Goal: Task Accomplishment & Management: Complete application form

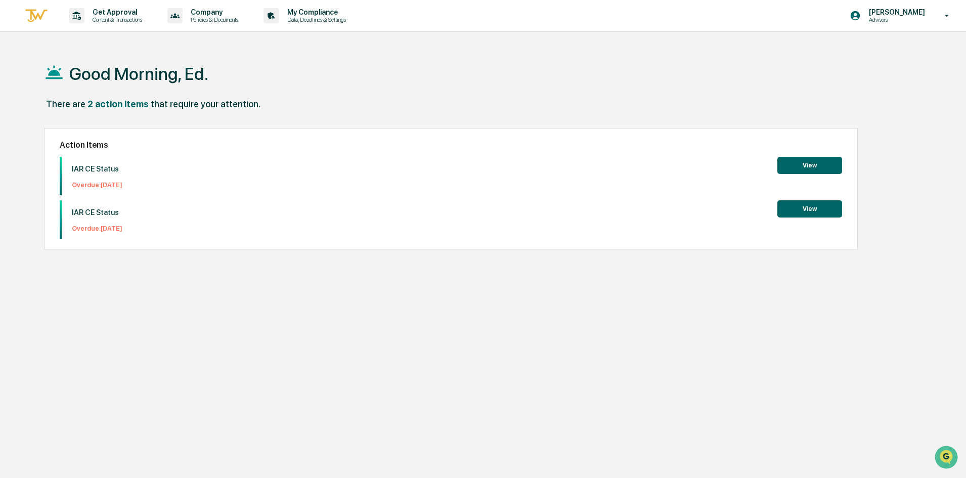
click at [799, 166] on button "View" at bounding box center [809, 165] width 65 height 17
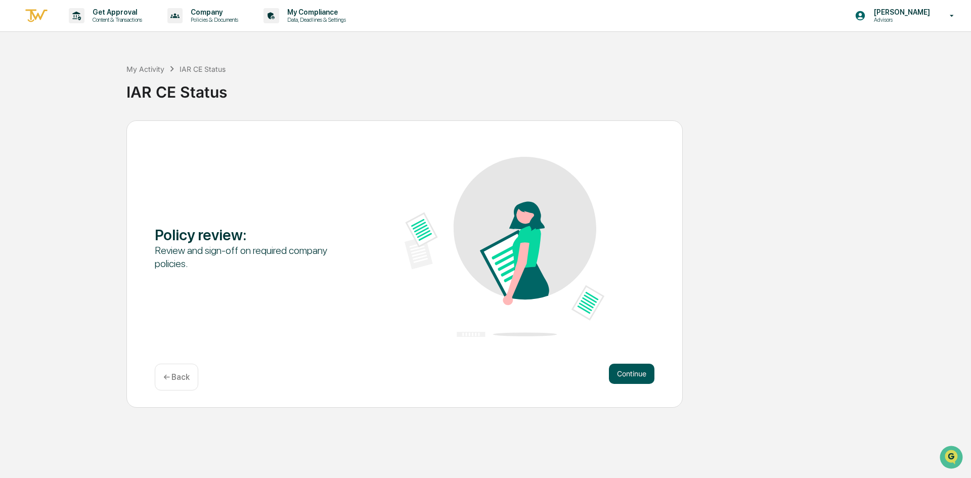
click at [622, 375] on button "Continue" at bounding box center [632, 374] width 46 height 20
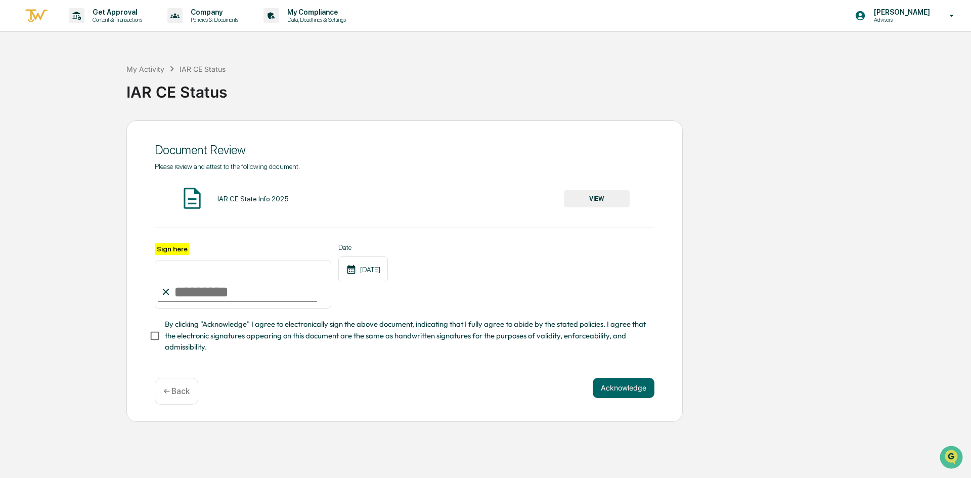
click at [582, 199] on button "VIEW" at bounding box center [597, 198] width 66 height 17
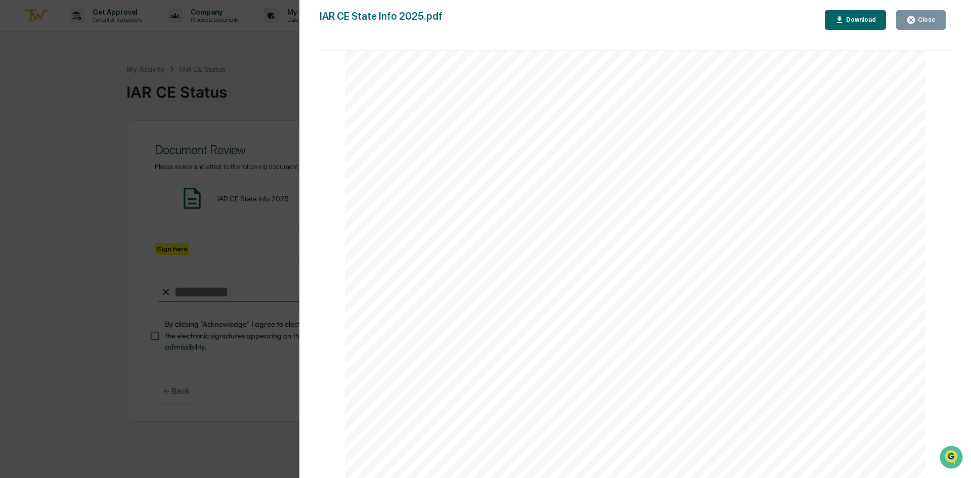
scroll to position [1365, 0]
drag, startPoint x: 913, startPoint y: 22, endPoint x: 771, endPoint y: 47, distance: 144.2
click at [913, 22] on icon "button" at bounding box center [911, 20] width 8 height 8
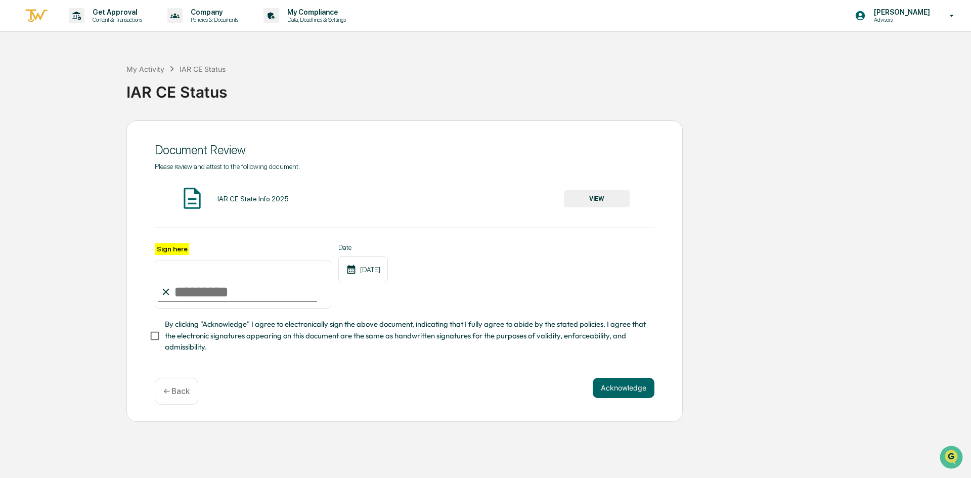
click at [199, 299] on input "Sign here" at bounding box center [243, 284] width 176 height 49
type input "**********"
click at [620, 394] on button "Acknowledge" at bounding box center [624, 388] width 62 height 20
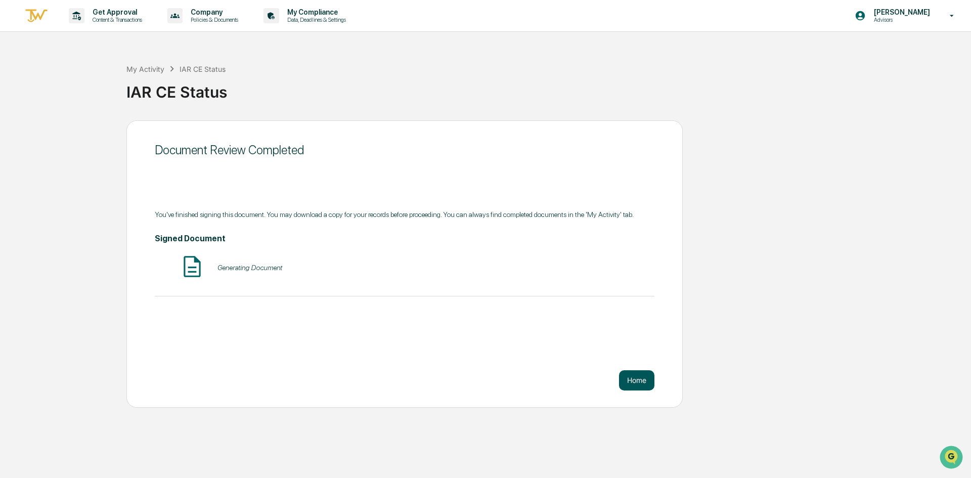
click at [629, 376] on button "Home" at bounding box center [636, 380] width 35 height 20
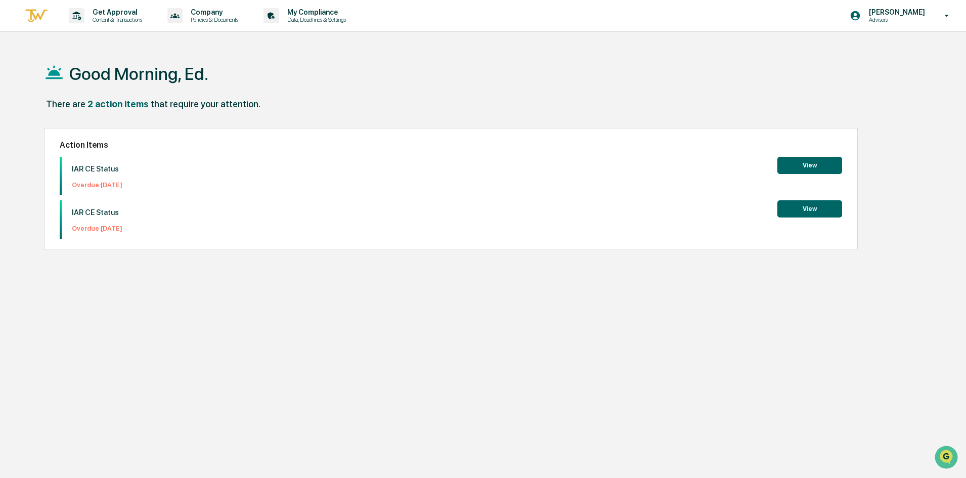
click at [804, 210] on button "View" at bounding box center [809, 208] width 65 height 17
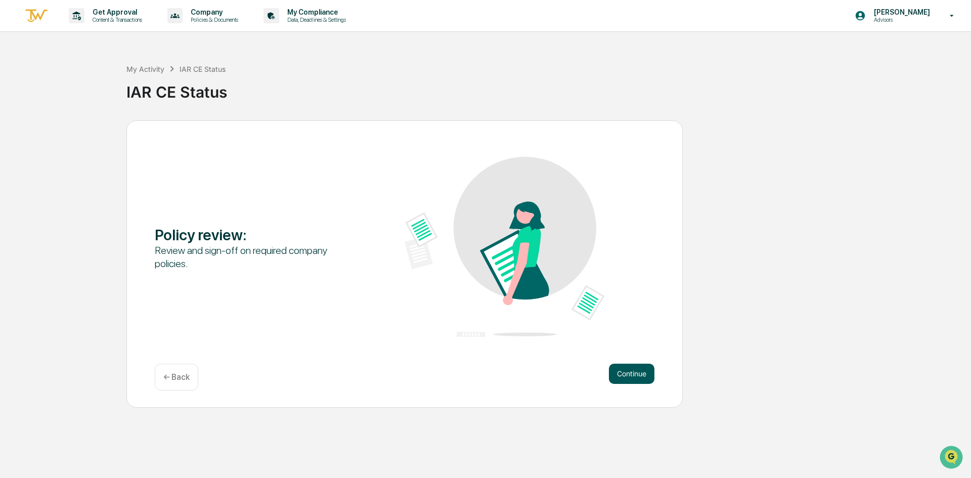
click at [628, 379] on button "Continue" at bounding box center [632, 374] width 46 height 20
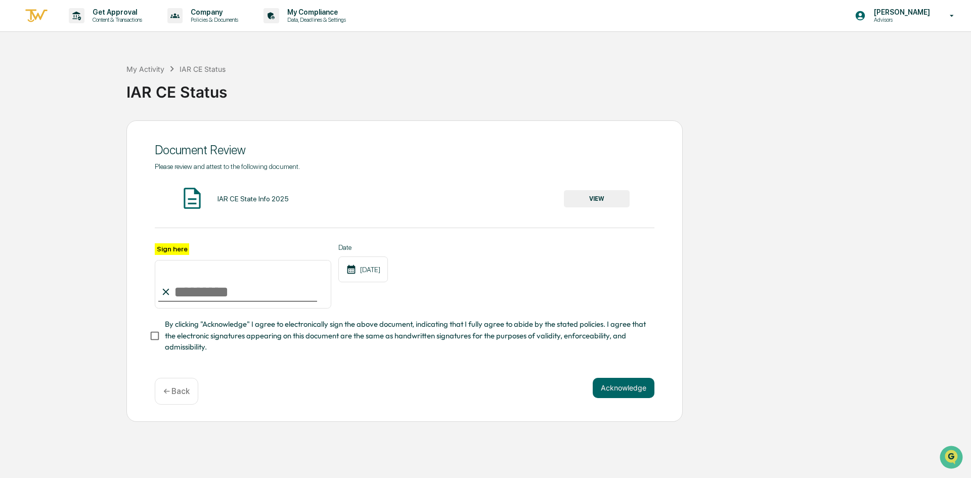
click at [599, 195] on button "VIEW" at bounding box center [597, 198] width 66 height 17
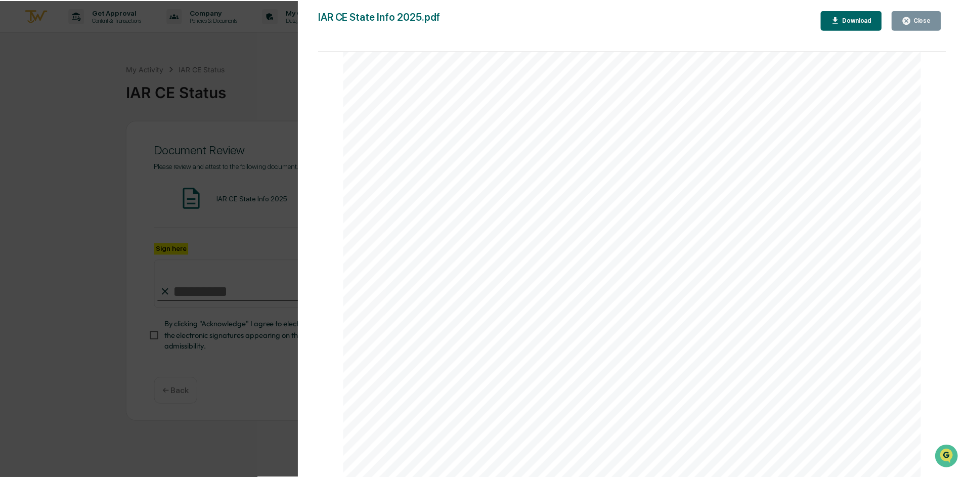
scroll to position [1424, 0]
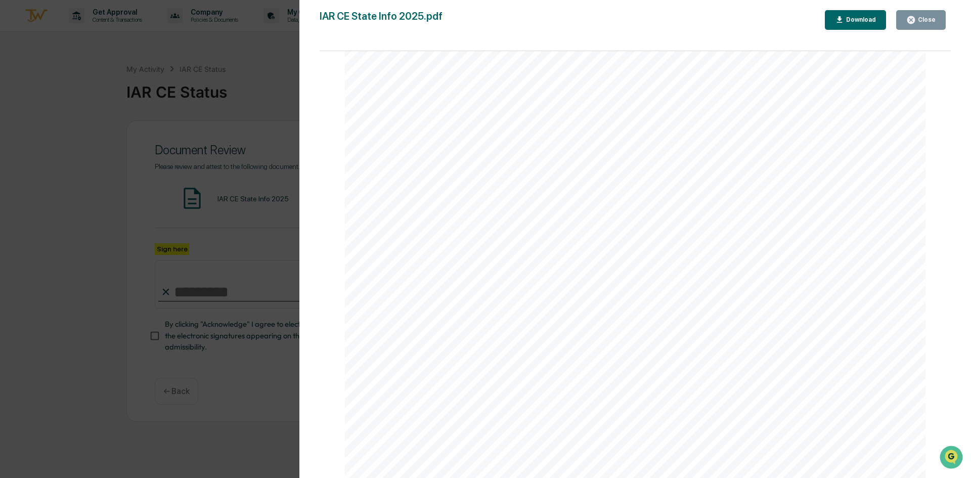
click at [923, 8] on div "Version History [DATE] 07:39 PM [PERSON_NAME] IAR CE State Info 2025.pdf Close …" at bounding box center [635, 249] width 672 height 498
click at [921, 18] on div "Close" at bounding box center [926, 19] width 20 height 7
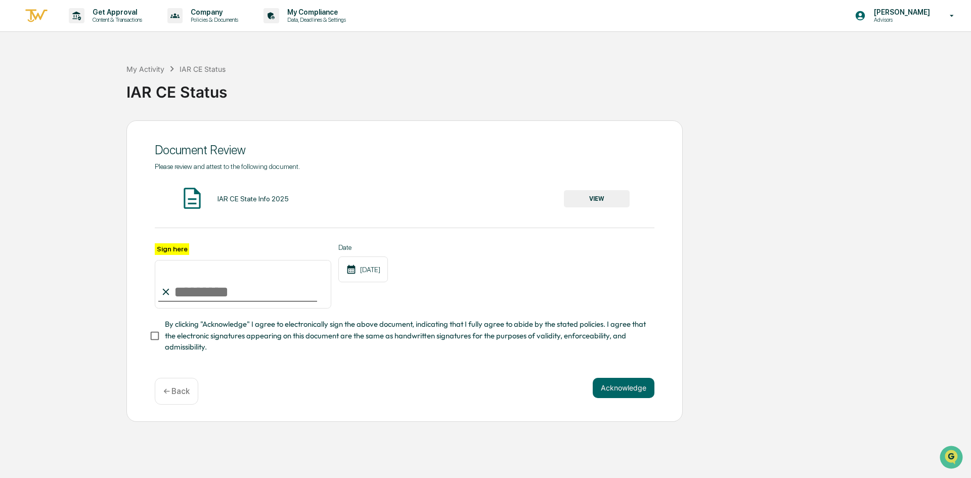
click at [177, 299] on input "Sign here" at bounding box center [243, 284] width 176 height 49
type input "**********"
click at [628, 395] on button "Acknowledge" at bounding box center [624, 388] width 62 height 20
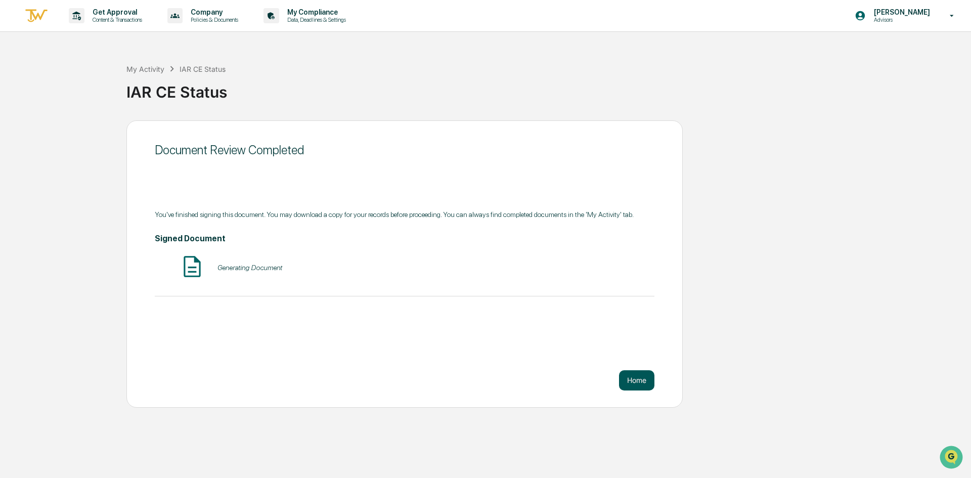
click at [634, 373] on button "Home" at bounding box center [636, 380] width 35 height 20
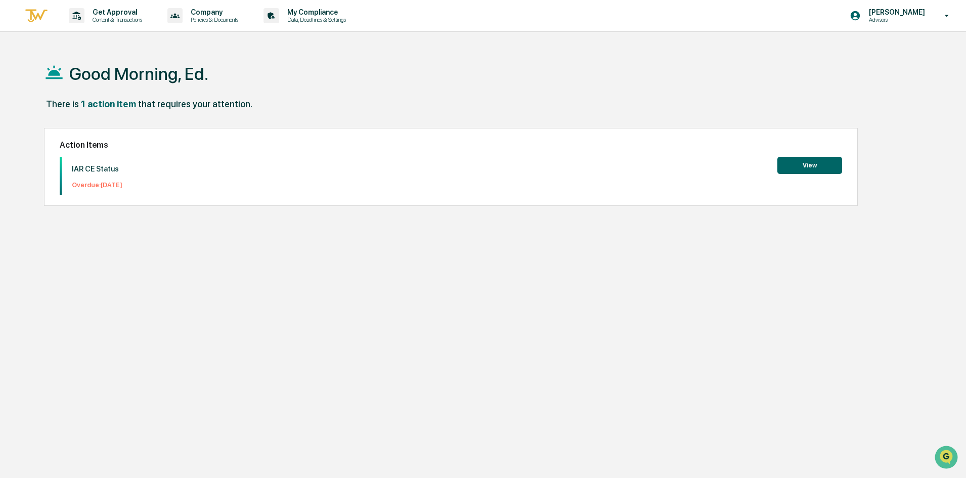
click at [799, 163] on button "View" at bounding box center [809, 165] width 65 height 17
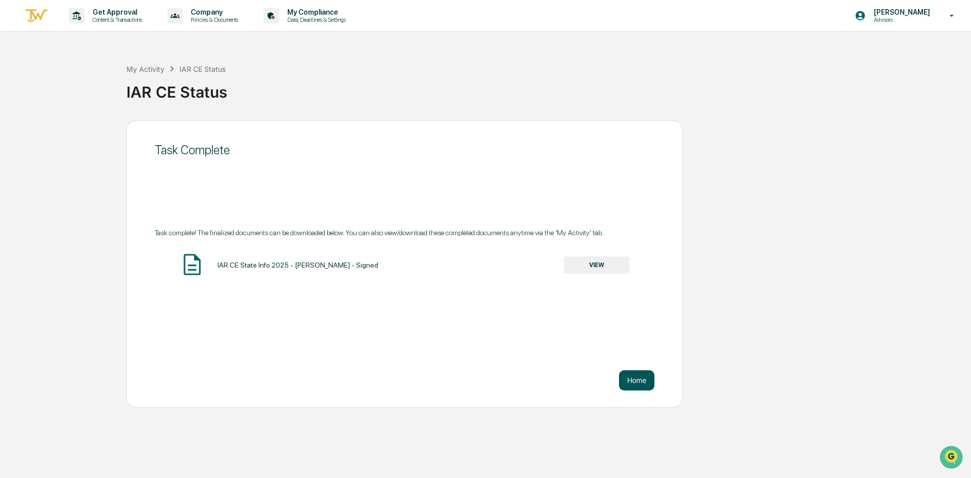
click at [644, 376] on button "Home" at bounding box center [636, 380] width 35 height 20
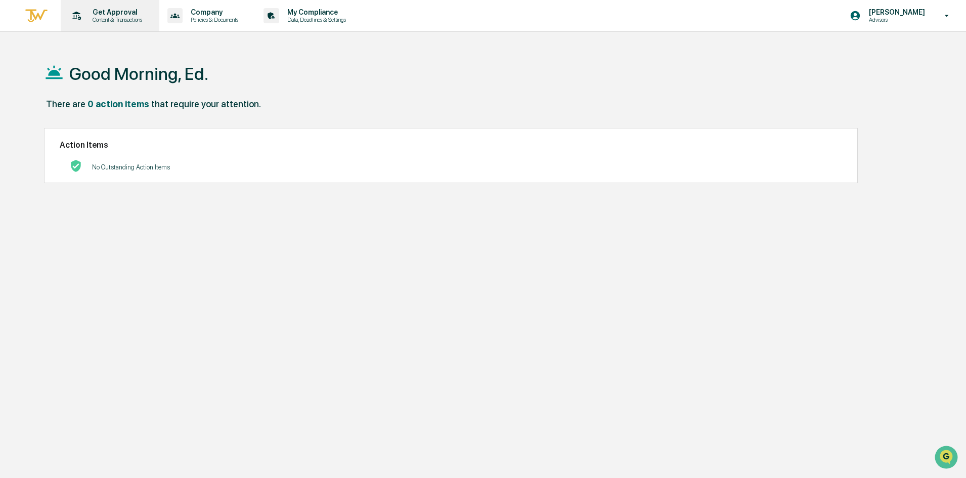
click at [103, 15] on p "Get Approval" at bounding box center [115, 12] width 63 height 8
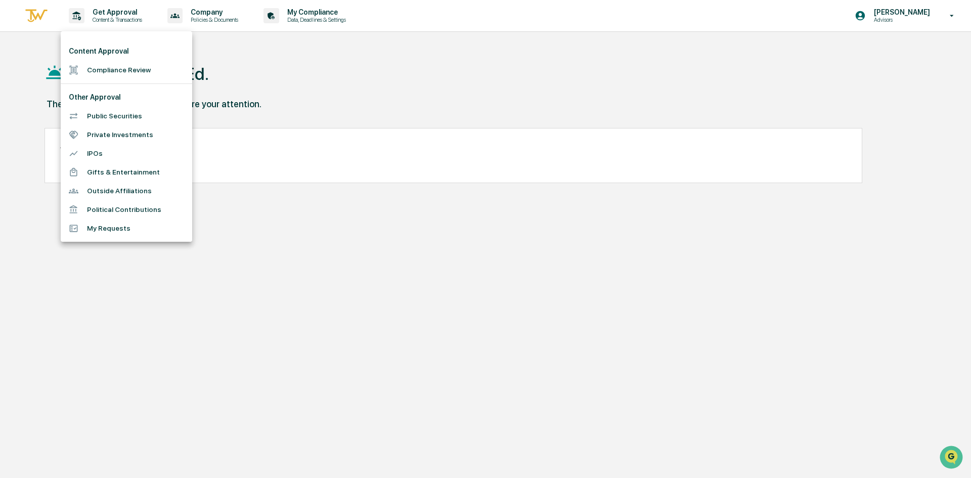
click at [342, 104] on div at bounding box center [485, 239] width 971 height 478
